Goal: Task Accomplishment & Management: Manage account settings

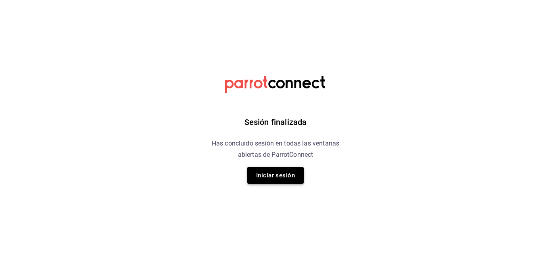
click at [279, 171] on button "Iniciar sesión" at bounding box center [275, 175] width 56 height 17
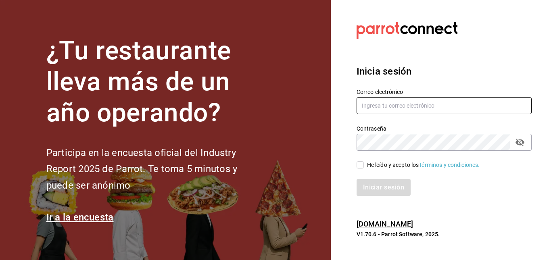
type input "[EMAIL_ADDRESS][DOMAIN_NAME]"
click at [359, 166] on input "He leído y acepto los Términos y condiciones." at bounding box center [359, 164] width 7 height 7
checkbox input "true"
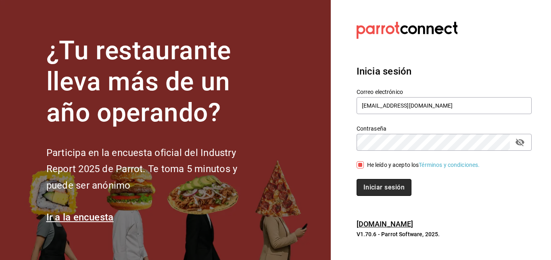
click at [373, 192] on button "Iniciar sesión" at bounding box center [383, 187] width 55 height 17
